Goal: Information Seeking & Learning: Learn about a topic

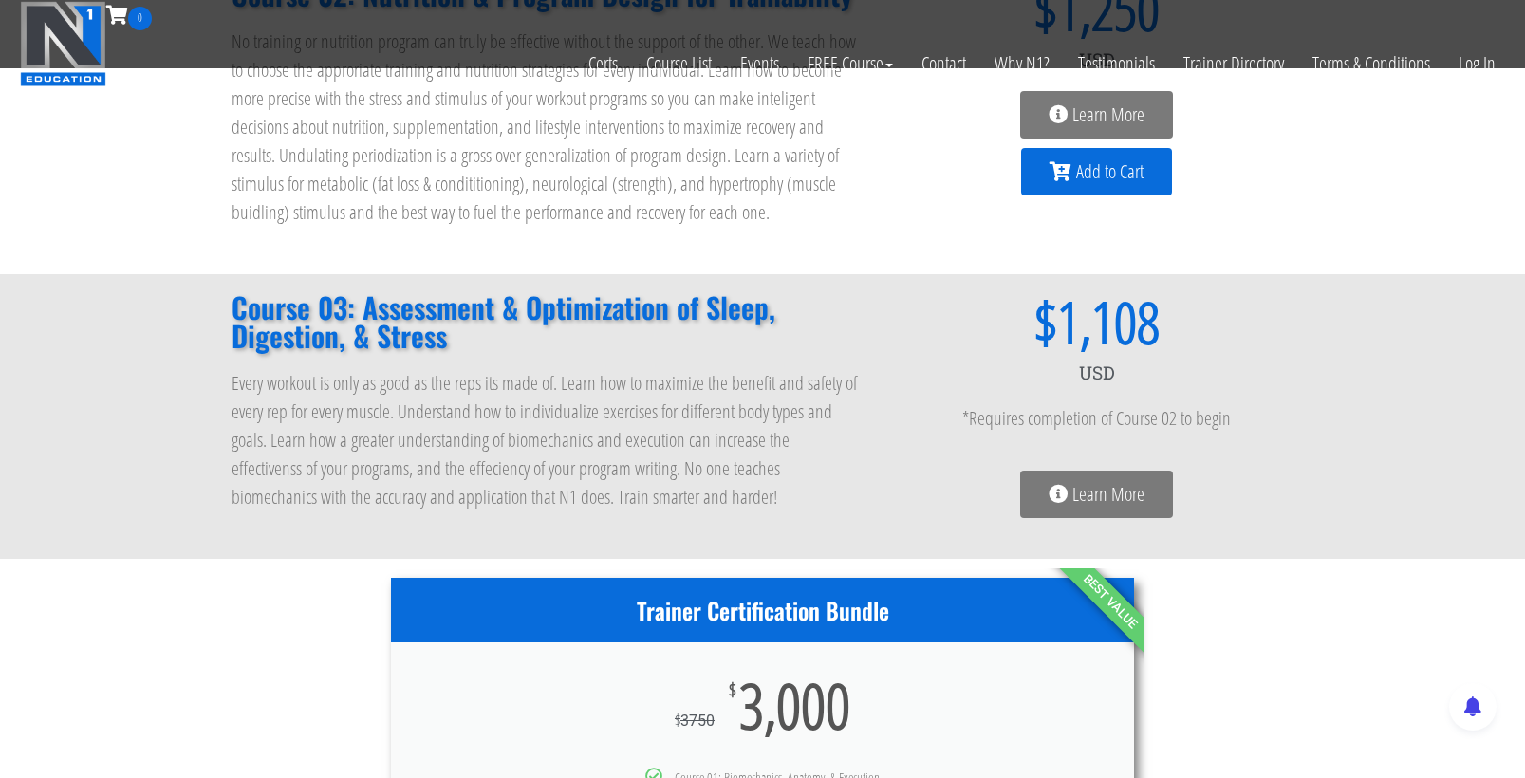
scroll to position [494, 0]
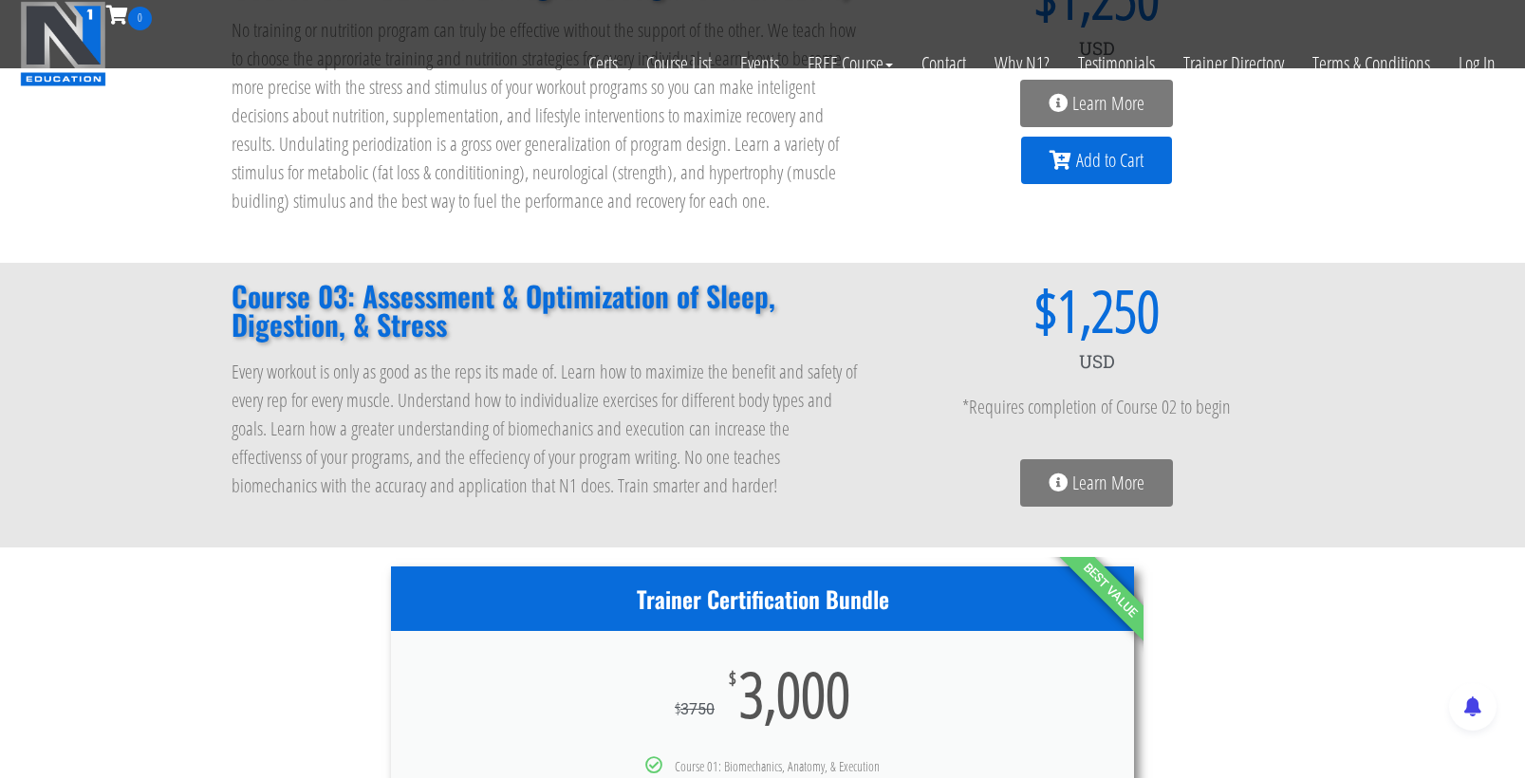
click at [1116, 486] on span "Learn More" at bounding box center [1108, 482] width 72 height 19
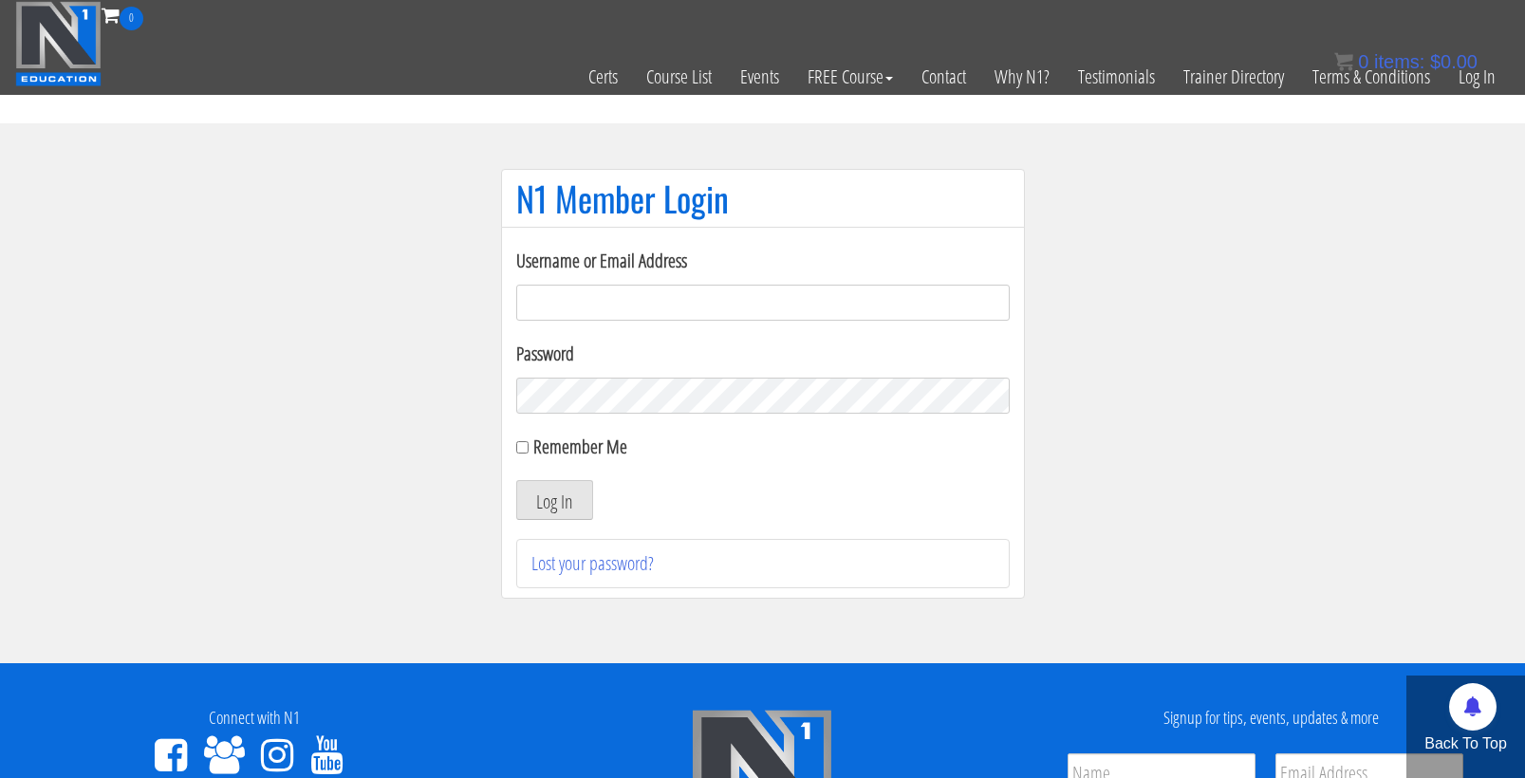
scroll to position [235, 0]
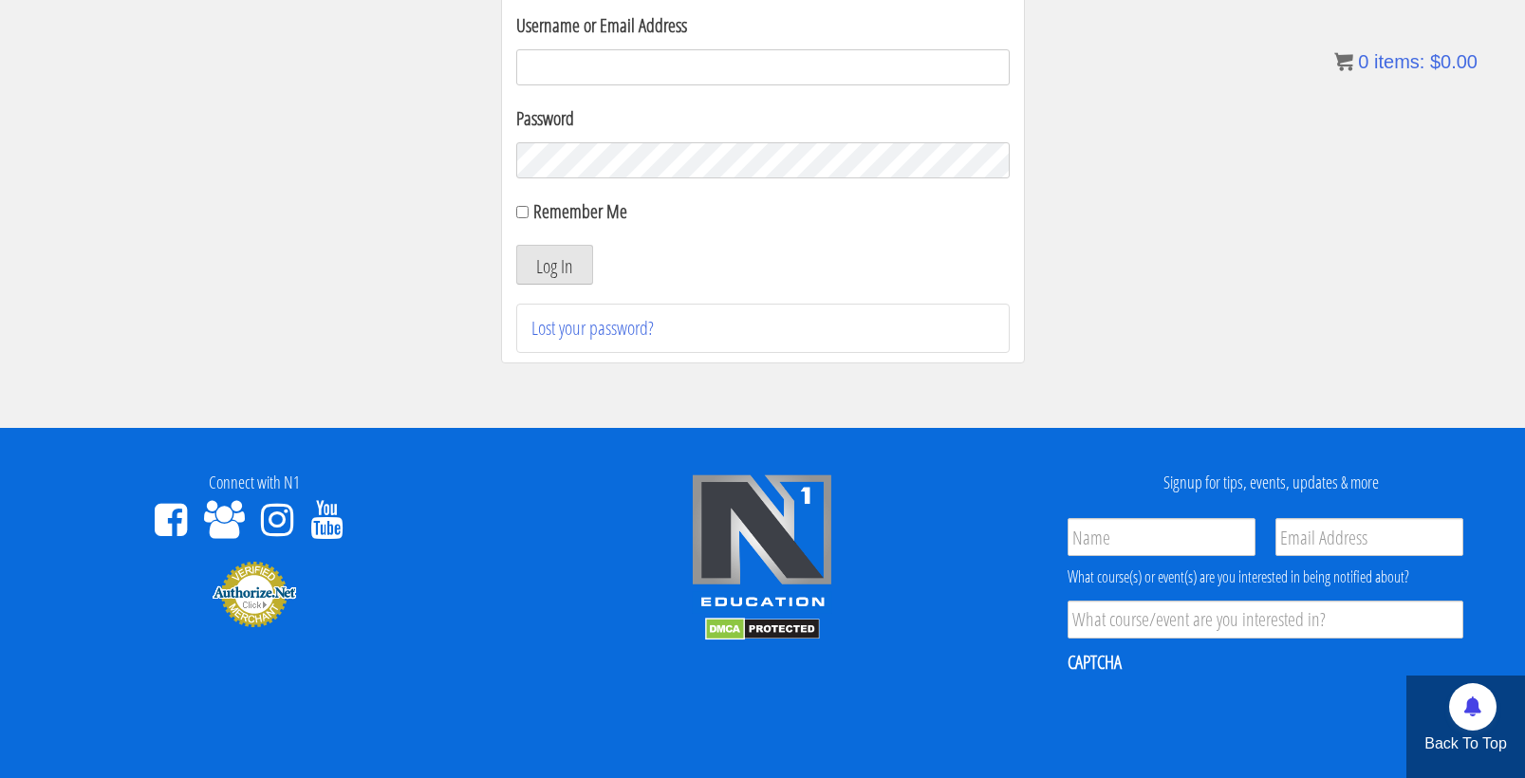
type input "cmoxley"
click at [553, 265] on button "Log In" at bounding box center [554, 265] width 77 height 40
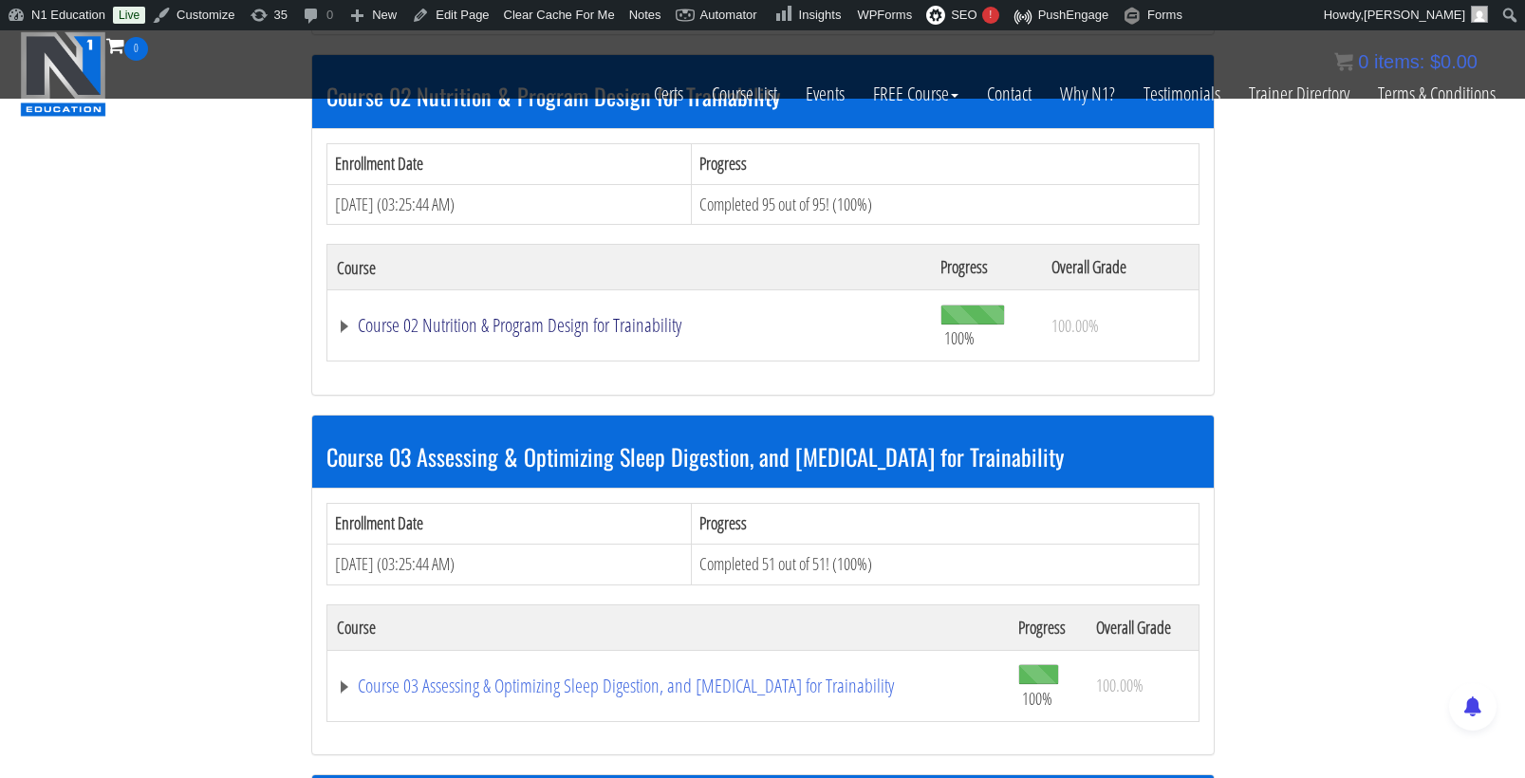
click at [625, 316] on link "Course 02 Nutrition & Program Design for Trainability" at bounding box center [629, 325] width 585 height 19
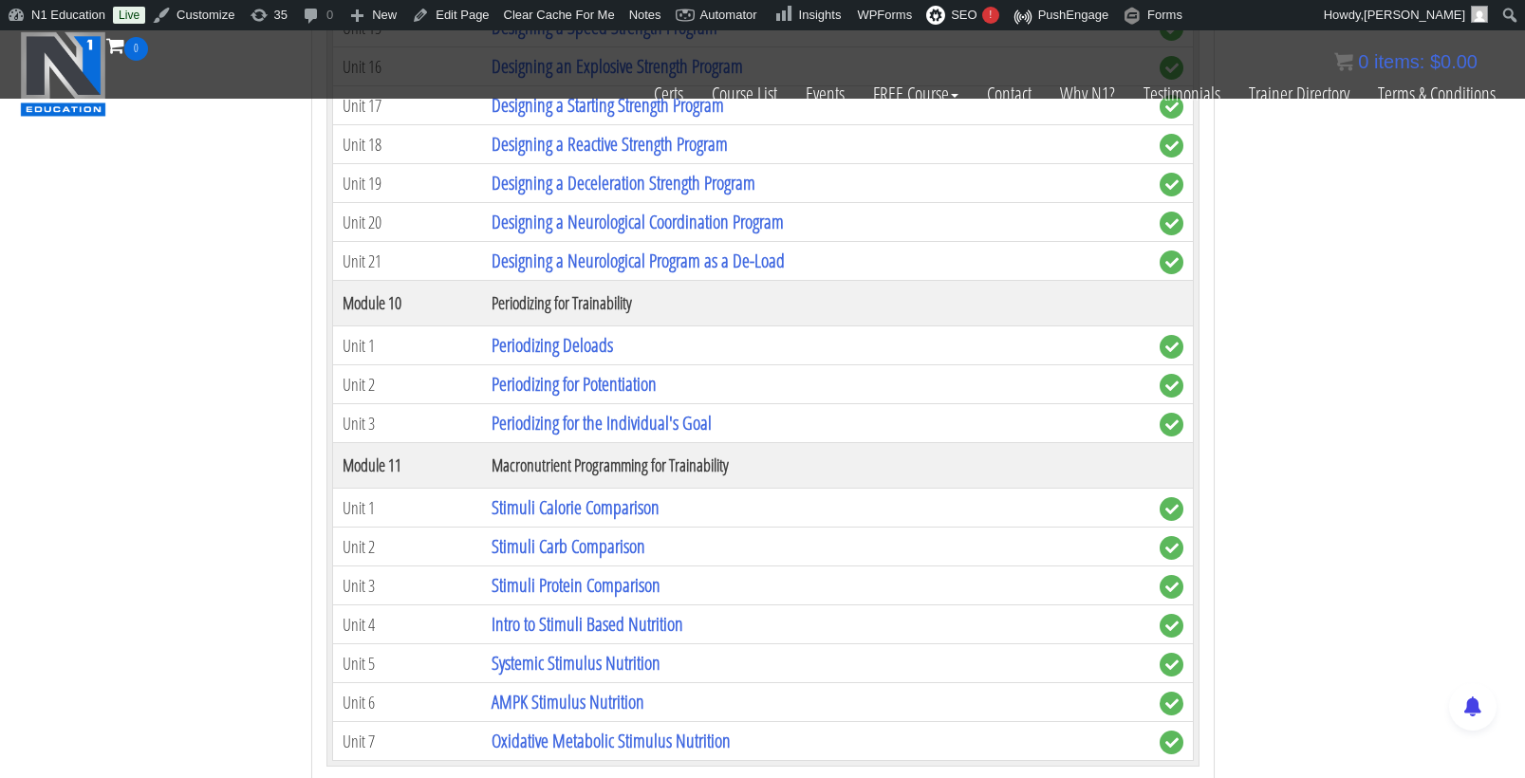
scroll to position [5066, 0]
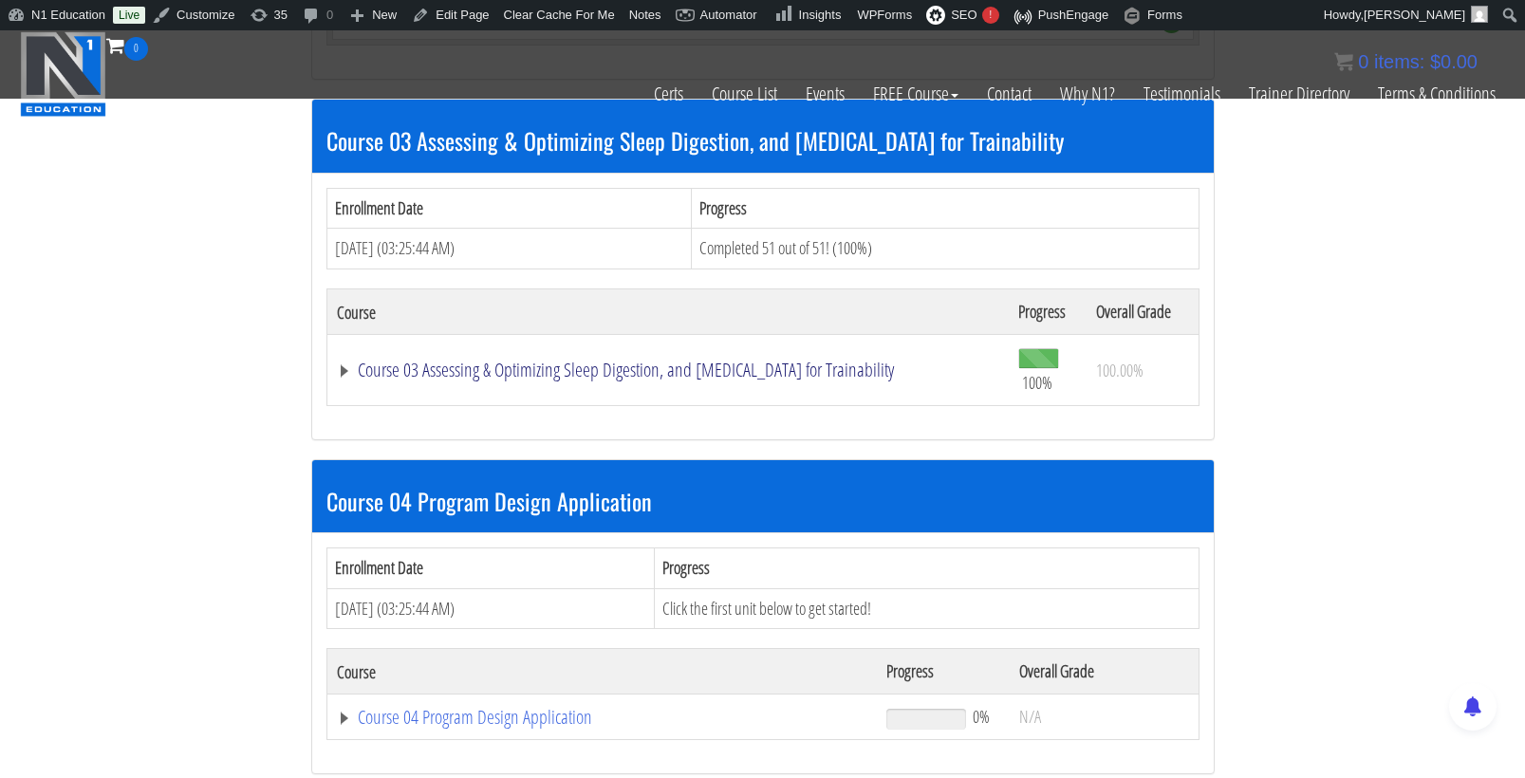
click at [574, 361] on link "Course 03 Assessing & Optimizing Sleep Digestion, and [MEDICAL_DATA] for Traina…" at bounding box center [668, 370] width 662 height 19
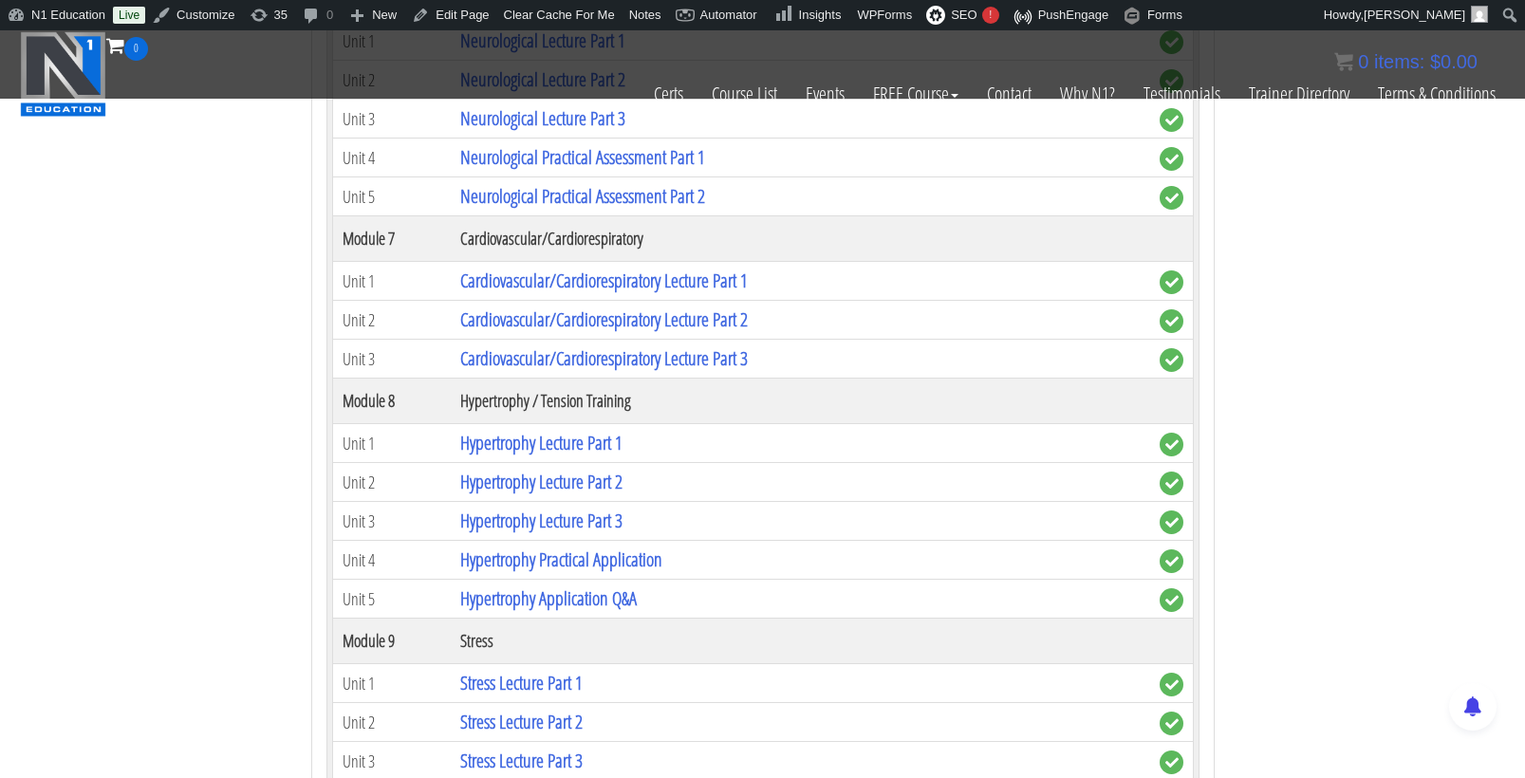
scroll to position [7433, 0]
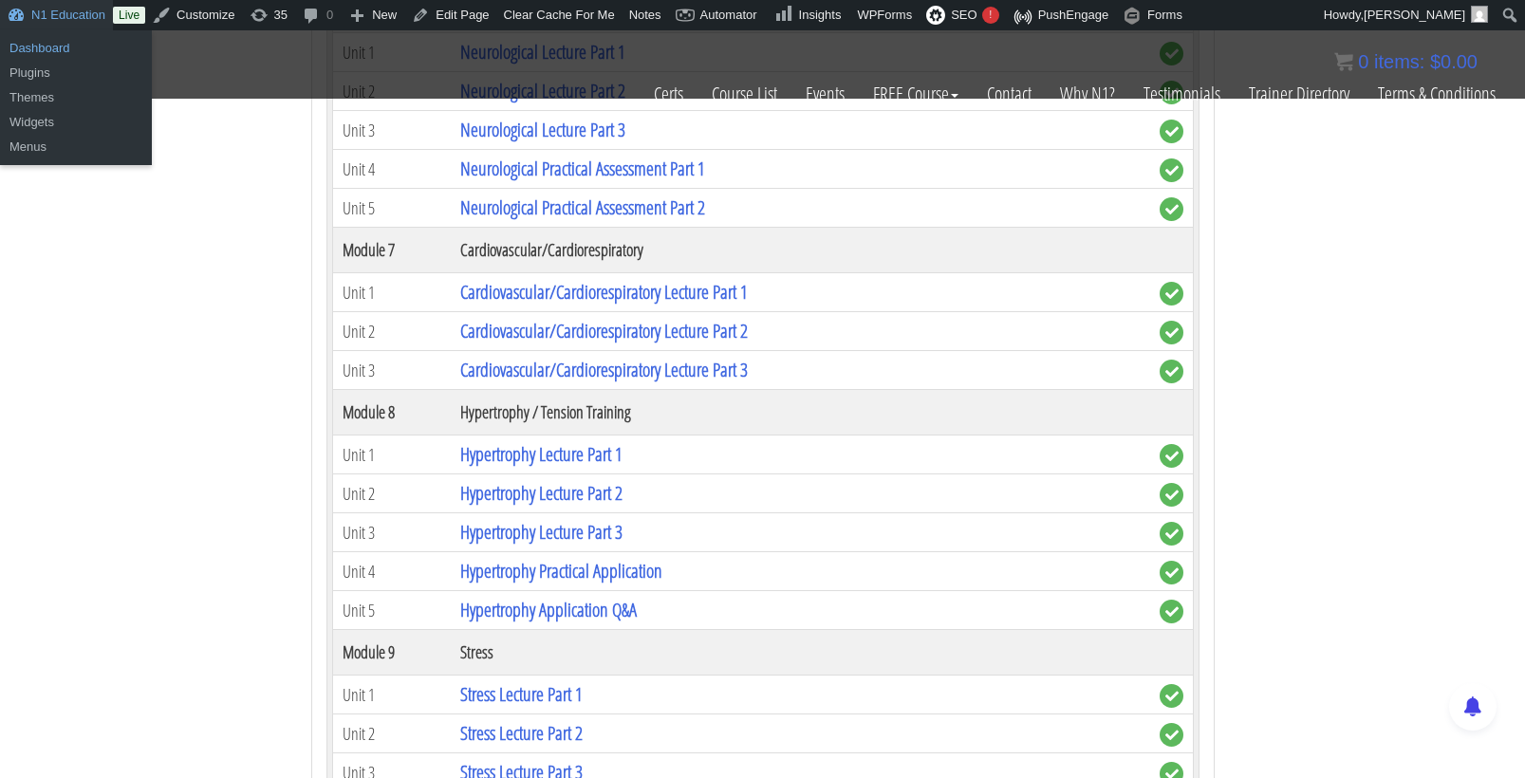
click at [51, 47] on link "Dashboard" at bounding box center [76, 48] width 152 height 25
